Goal: Task Accomplishment & Management: Manage account settings

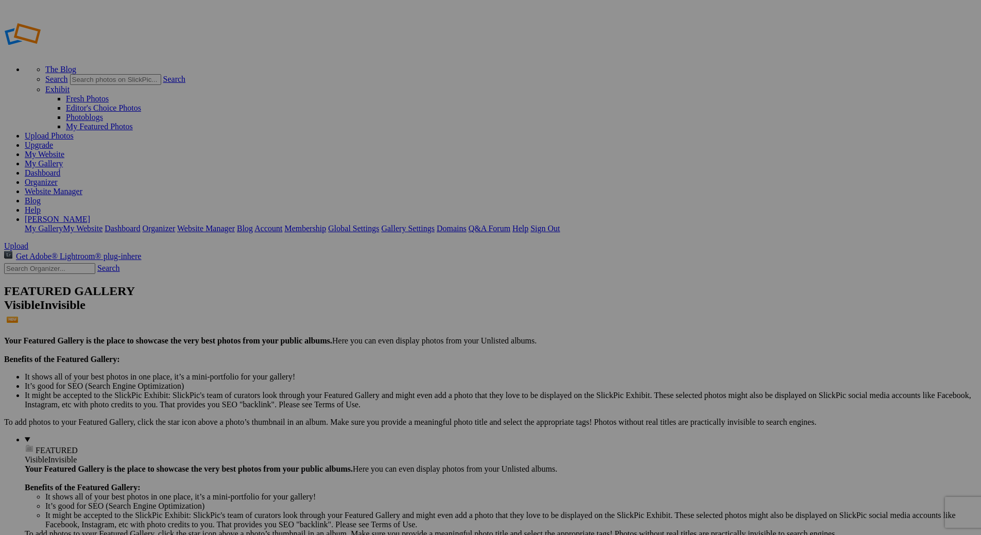
type input "[DATE] to [DATE]"
paste input "Parent Pre-Game Tailgate"
click at [463, 282] on input "Parent Pre-Game Tailgate," at bounding box center [410, 287] width 112 height 11
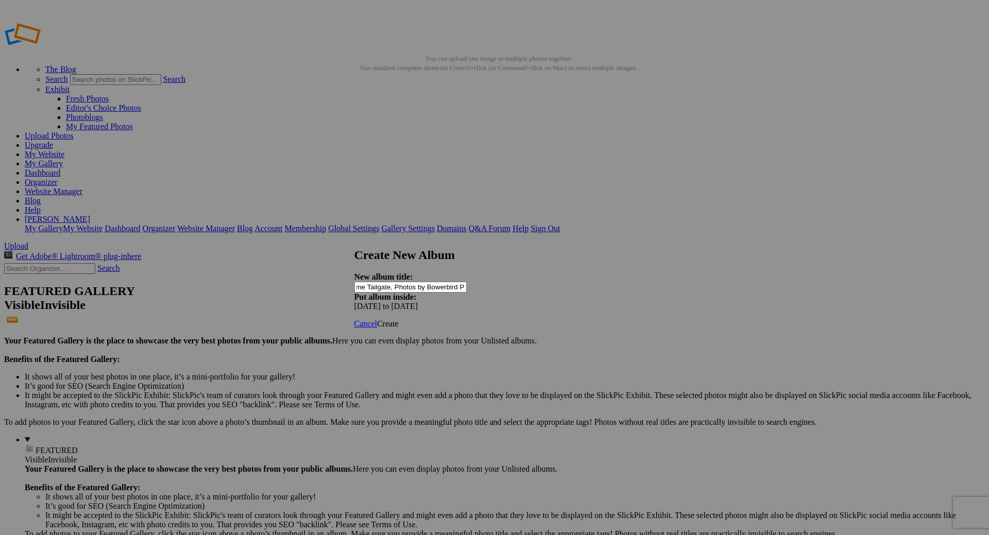
scroll to position [0, 48]
type input "Parent Pre-Game Tailgate, Photos by Bowerbird Photography"
click at [399, 319] on span "Create" at bounding box center [388, 323] width 22 height 9
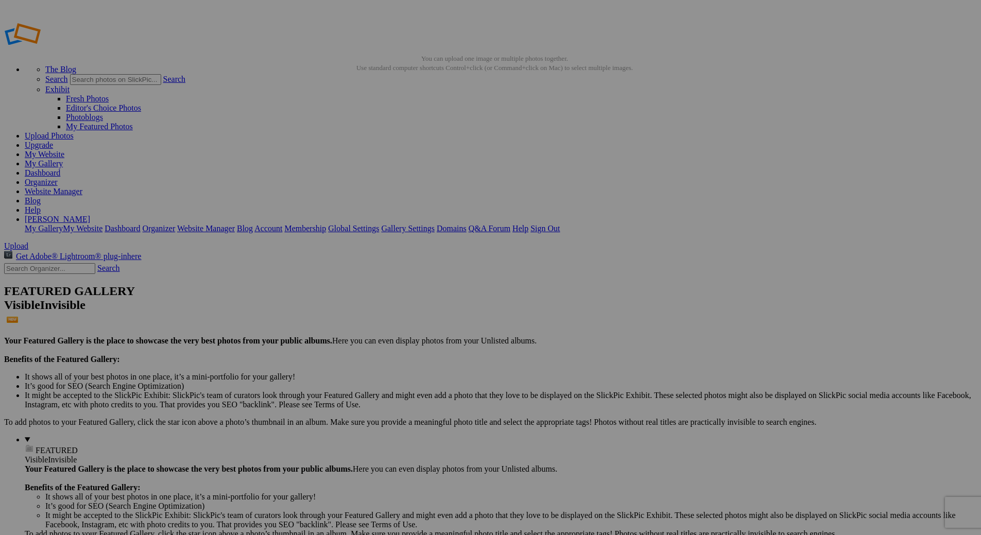
type input "Parent Pre-Game Tailgate, Photos by Bowerbird Photography"
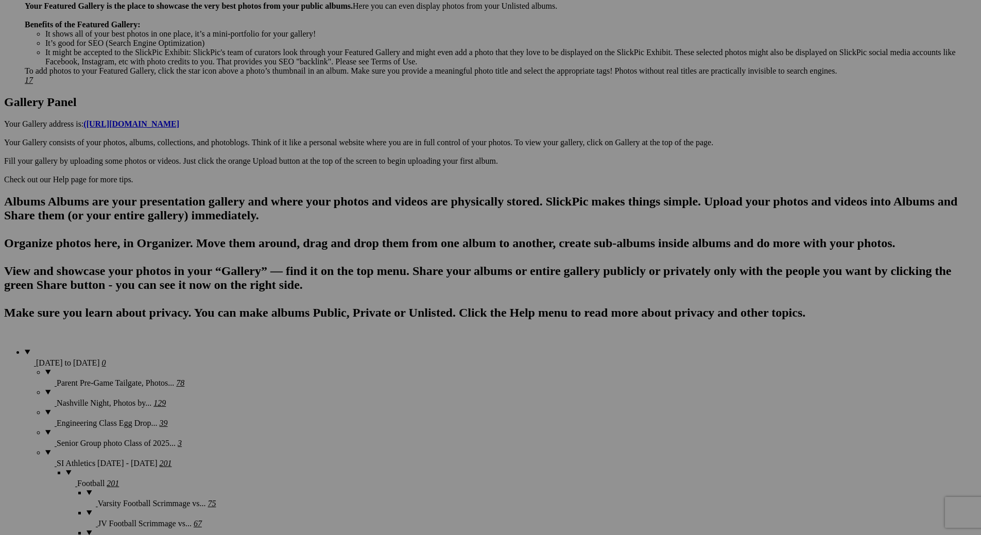
scroll to position [463, 0]
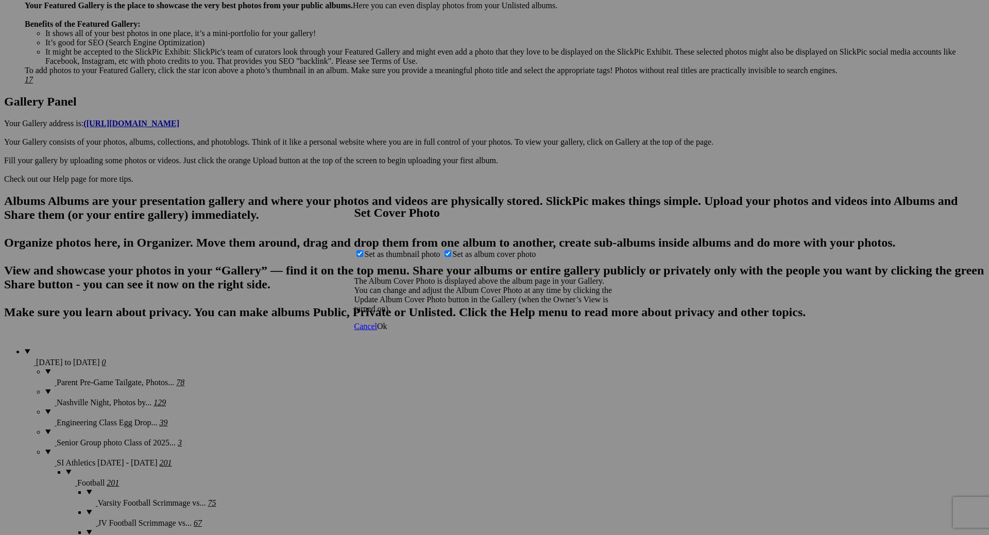
click at [387, 331] on span "Ok" at bounding box center [382, 326] width 10 height 9
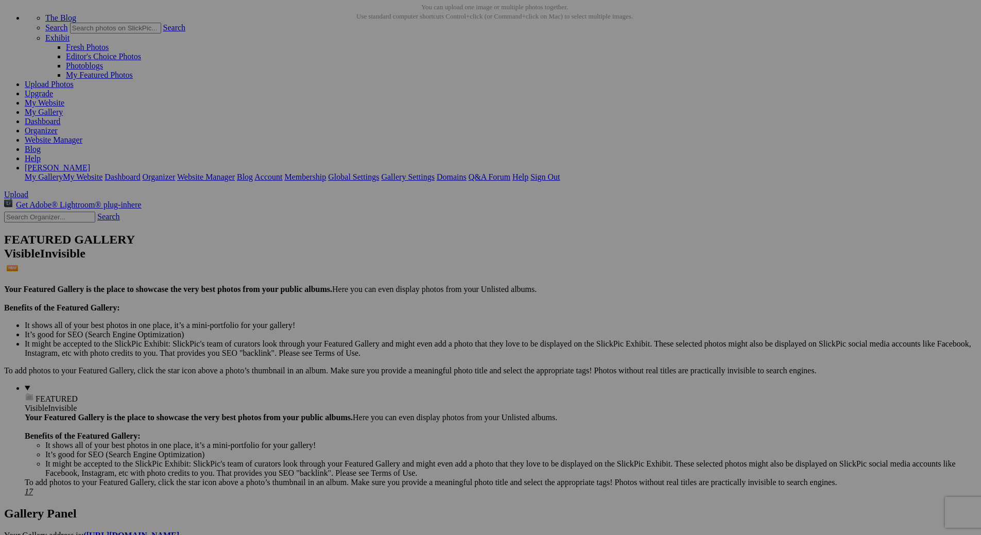
scroll to position [0, 0]
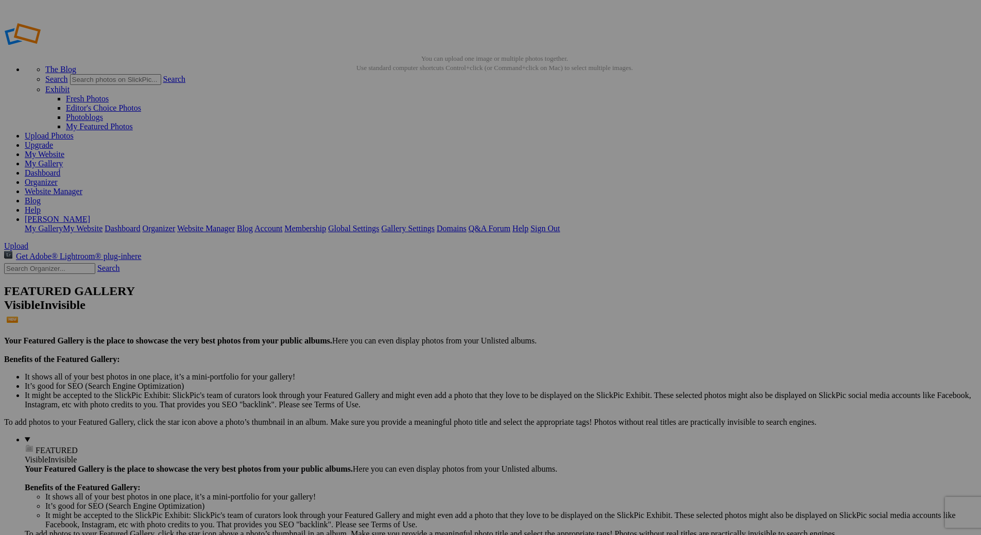
type input "Student Tailgate with Nashville Nights, Photos by Bowerbird Photography"
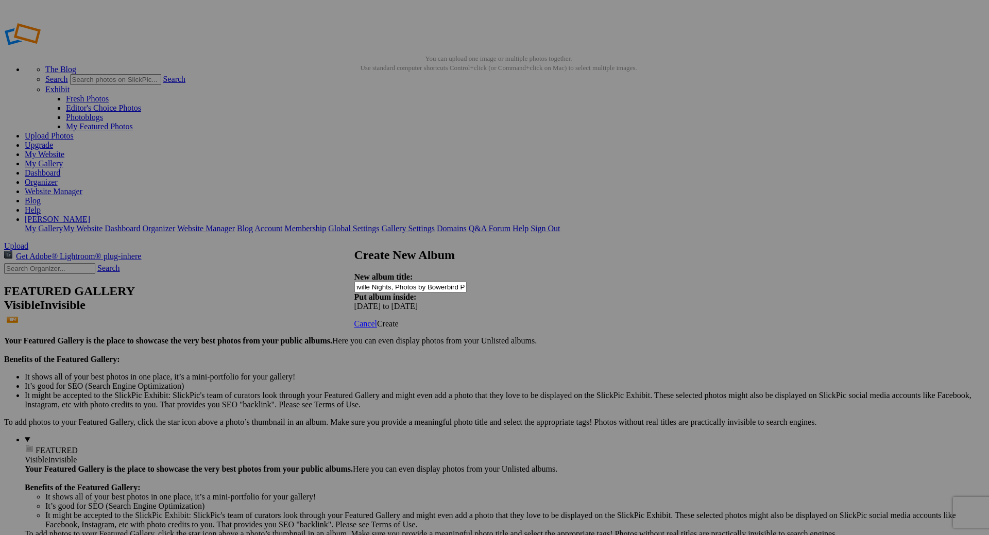
click at [399, 319] on span "Create" at bounding box center [388, 323] width 22 height 9
